Goal: Information Seeking & Learning: Learn about a topic

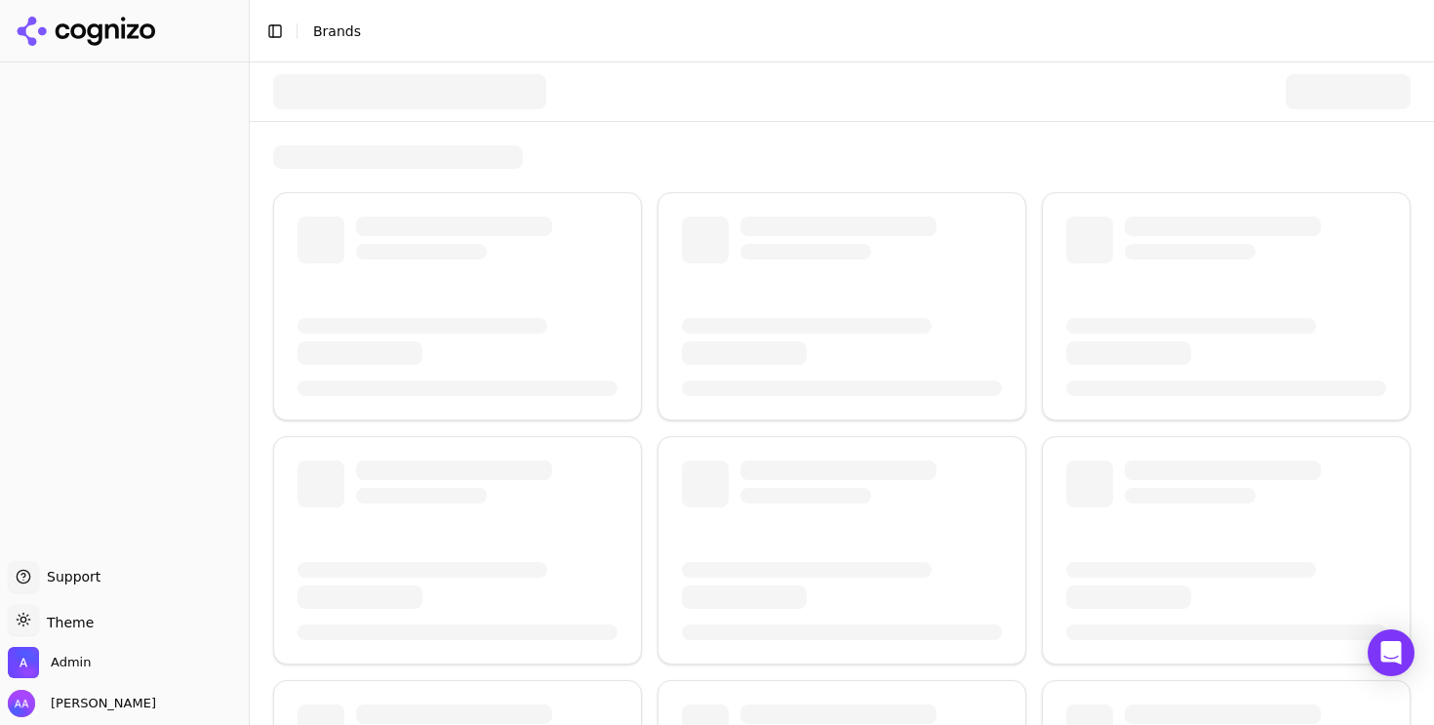
click at [439, 80] on div at bounding box center [409, 91] width 273 height 35
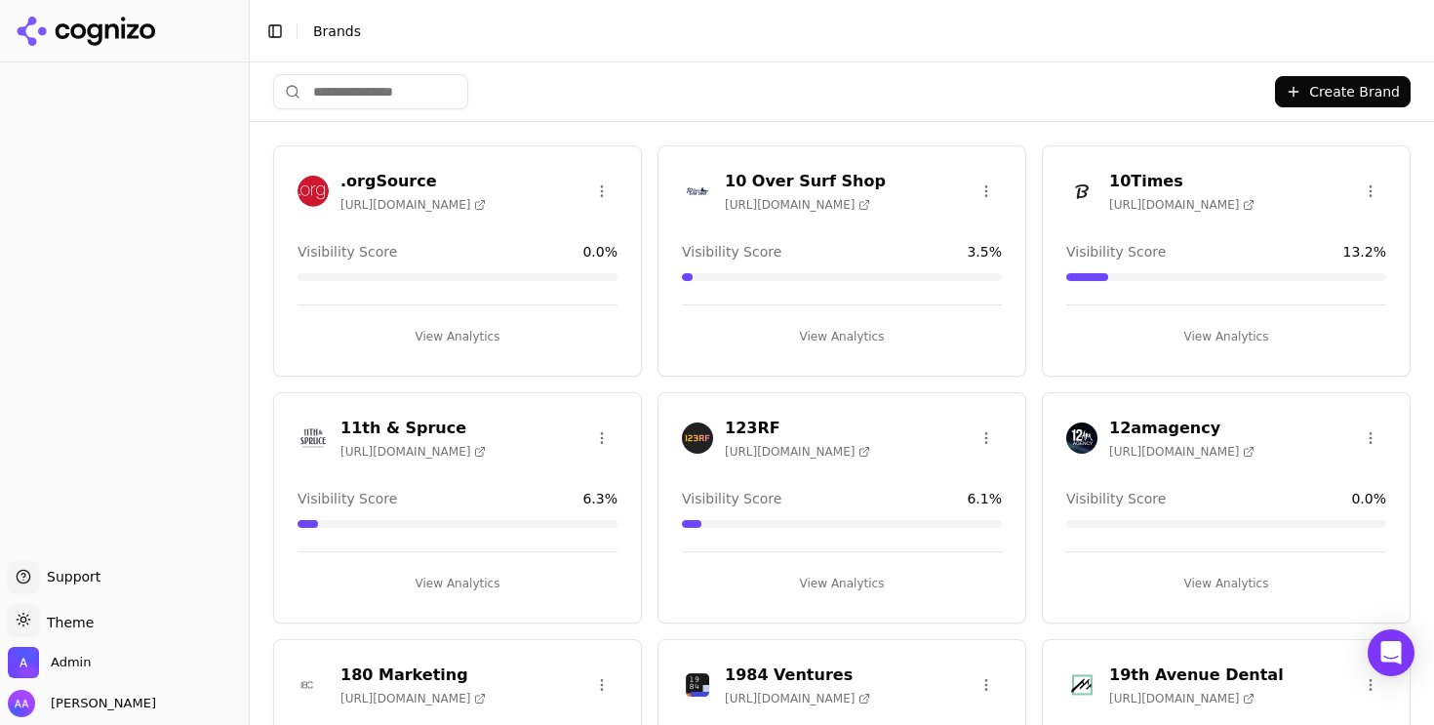
click at [415, 82] on input "search" at bounding box center [370, 91] width 195 height 35
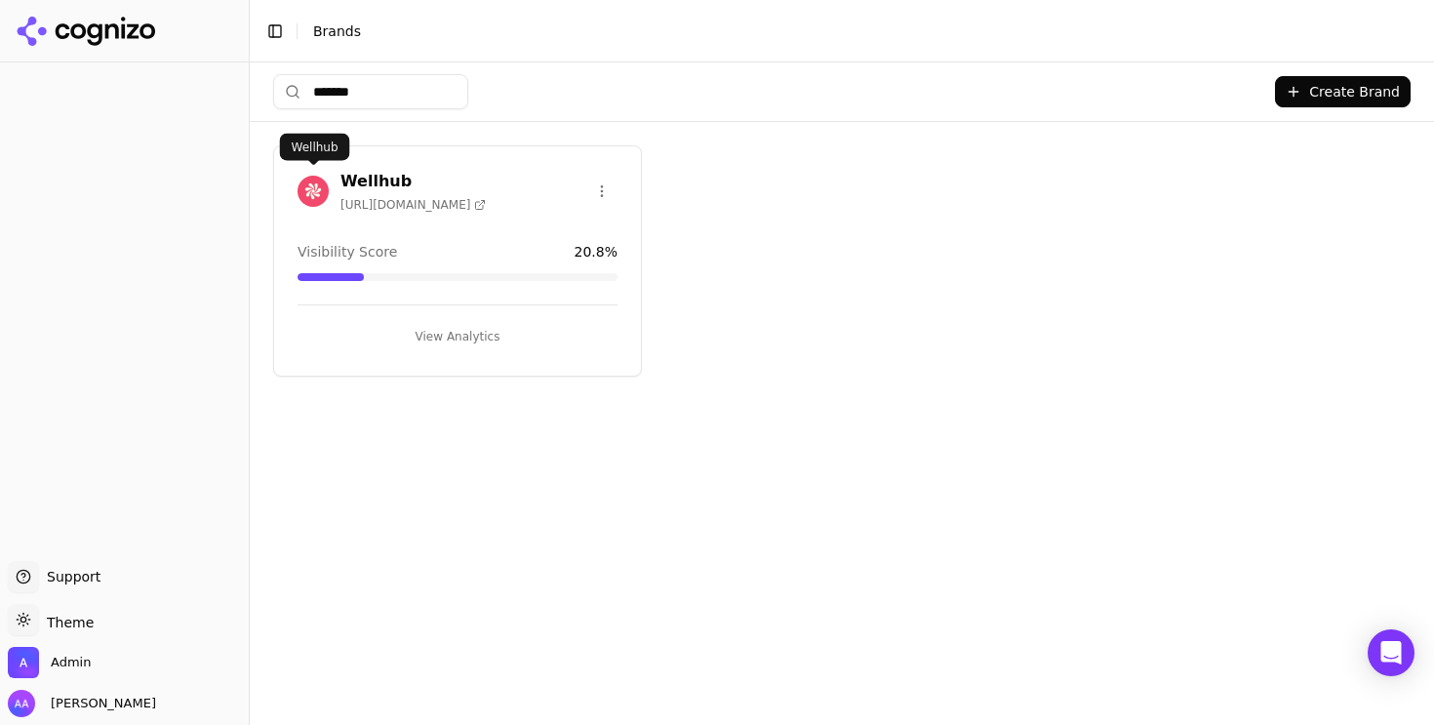
type input "*******"
click at [309, 181] on img at bounding box center [313, 191] width 31 height 31
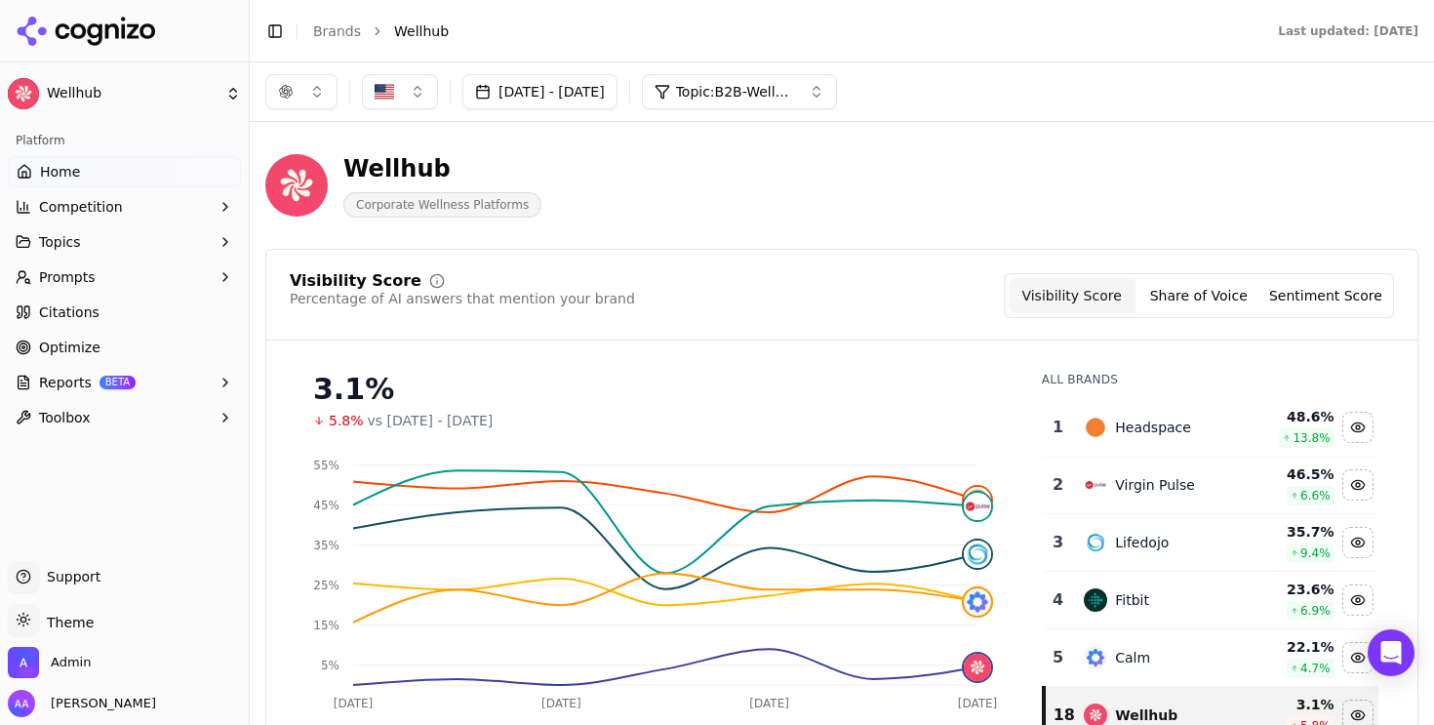
click at [87, 278] on span "Prompts" at bounding box center [67, 277] width 57 height 20
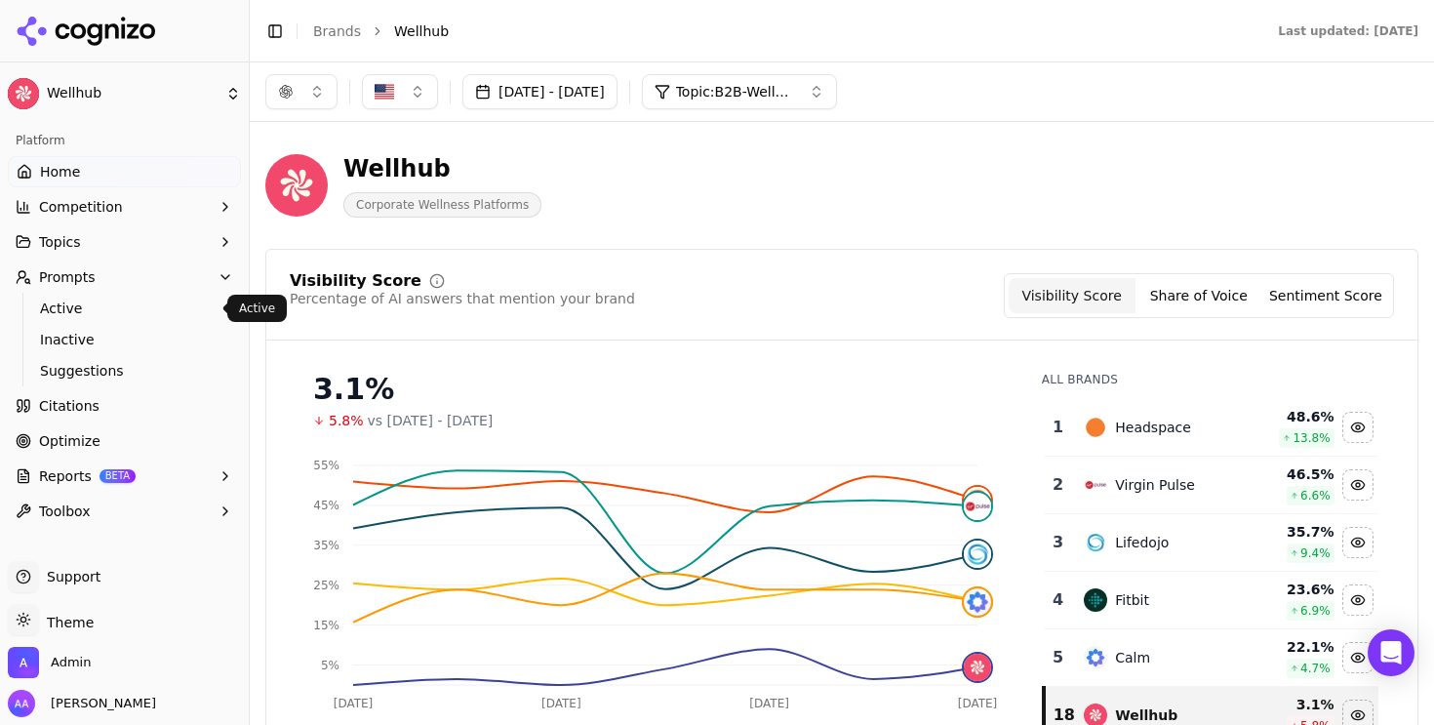
click at [96, 306] on span "Active" at bounding box center [125, 309] width 170 height 20
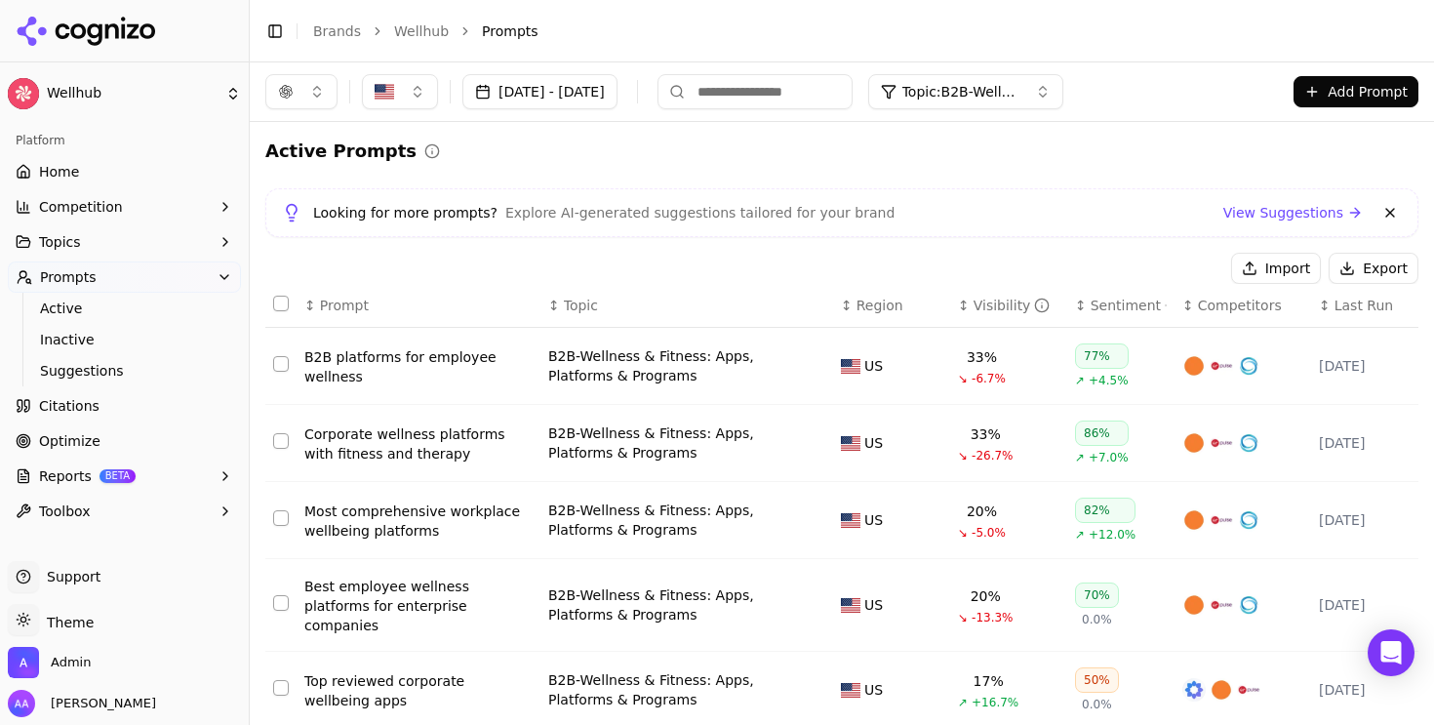
click at [354, 606] on div "Best employee wellness platforms for enterprise companies" at bounding box center [418, 606] width 228 height 59
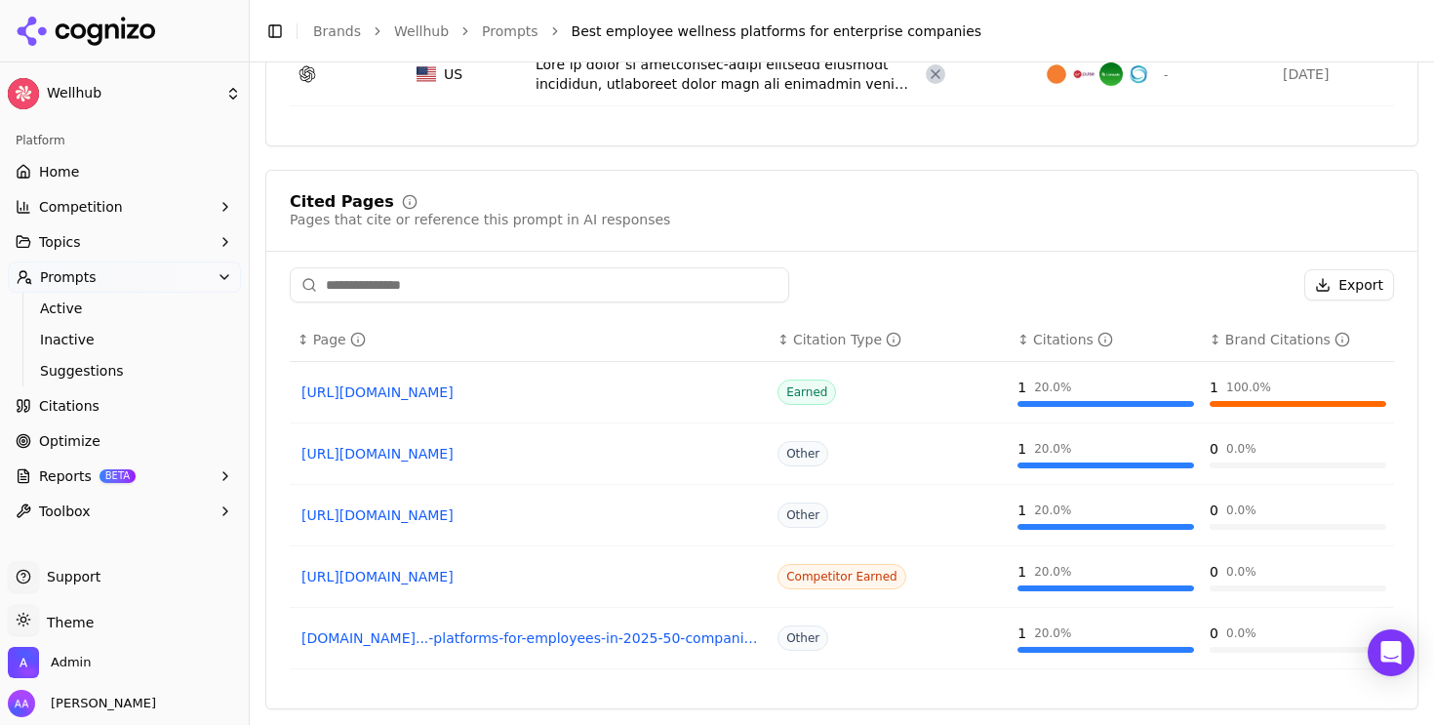
scroll to position [586, 0]
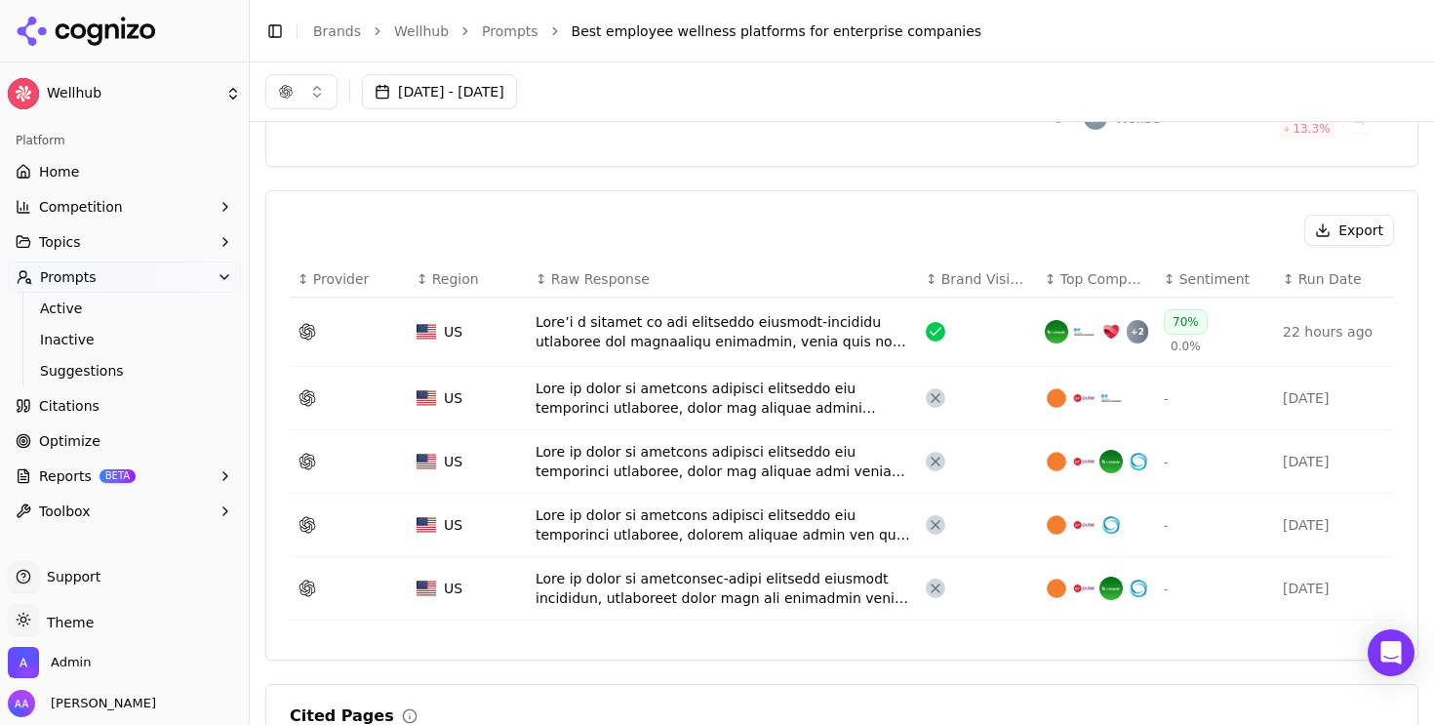
click at [693, 393] on div "Data table" at bounding box center [723, 398] width 375 height 39
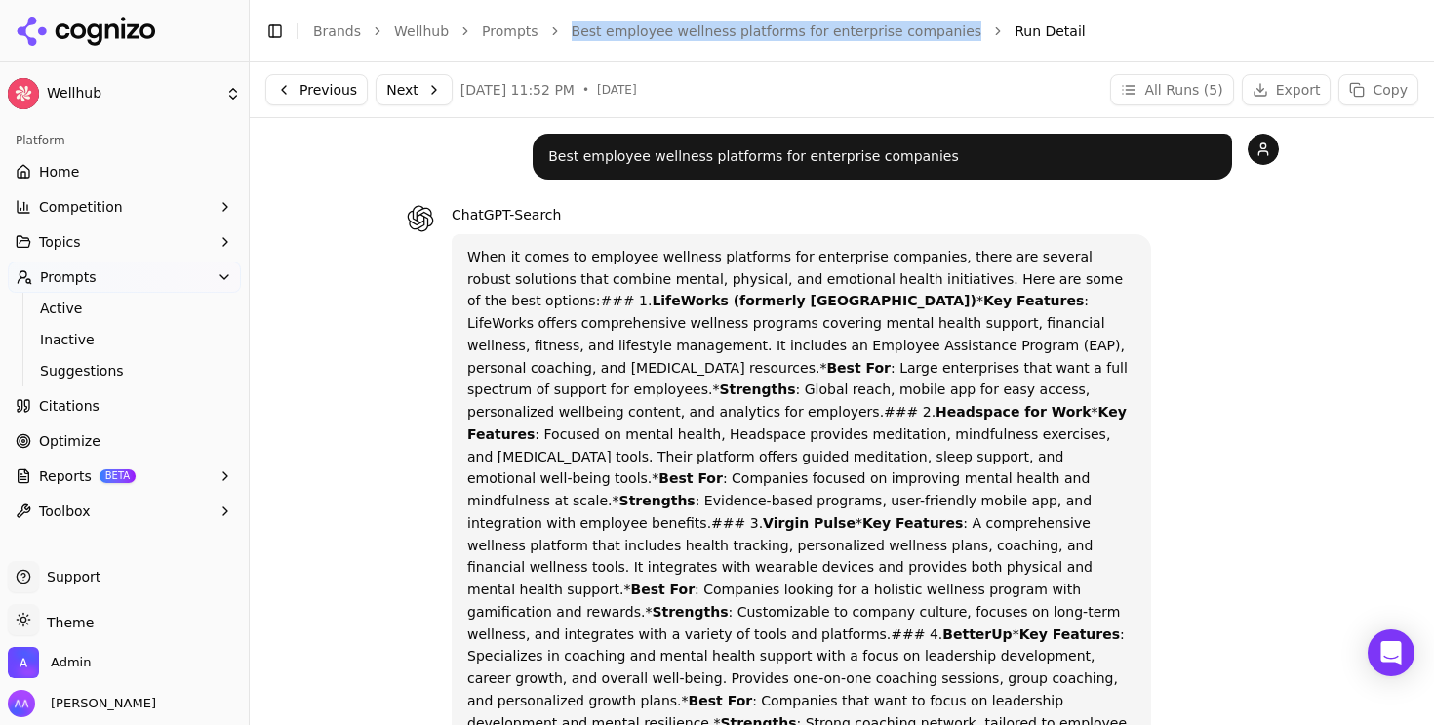
drag, startPoint x: 556, startPoint y: 17, endPoint x: 935, endPoint y: 31, distance: 378.9
click at [935, 31] on div "Toggle Sidebar Brands Wellhub Prompts Best employee wellness platforms for ente…" at bounding box center [823, 31] width 1146 height 27
copy link "Best employee wellness platforms for enterprise companies"
